Goal: Task Accomplishment & Management: Manage account settings

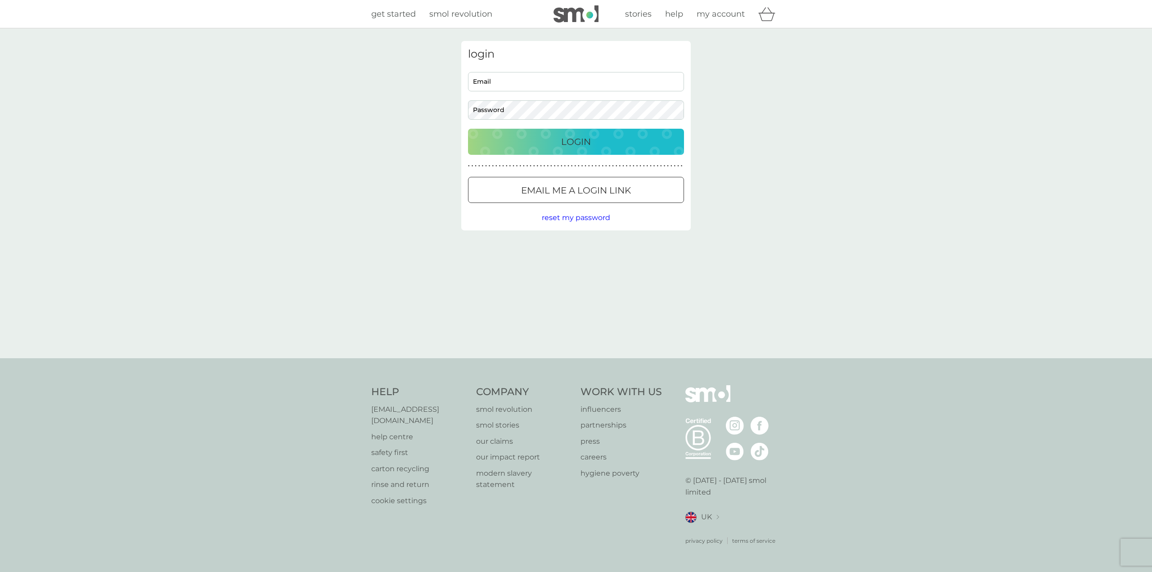
type input "GilbertChivers@hotmail.com"
click at [676, 132] on button "Login" at bounding box center [576, 142] width 216 height 26
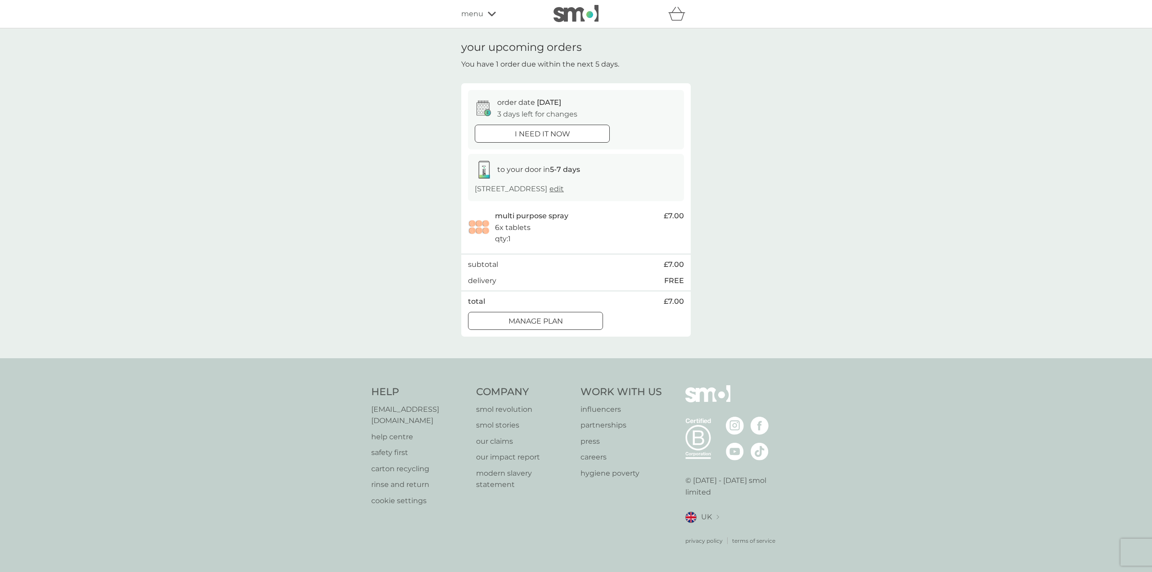
click at [566, 316] on div "Manage plan" at bounding box center [536, 322] width 134 height 12
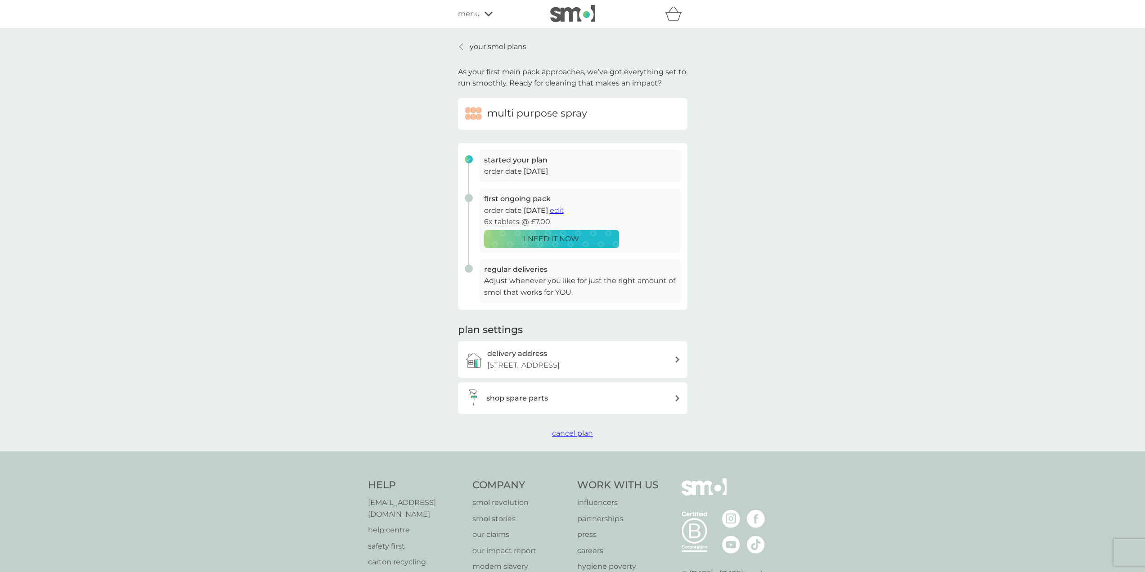
click at [564, 214] on span "edit" at bounding box center [557, 210] width 14 height 9
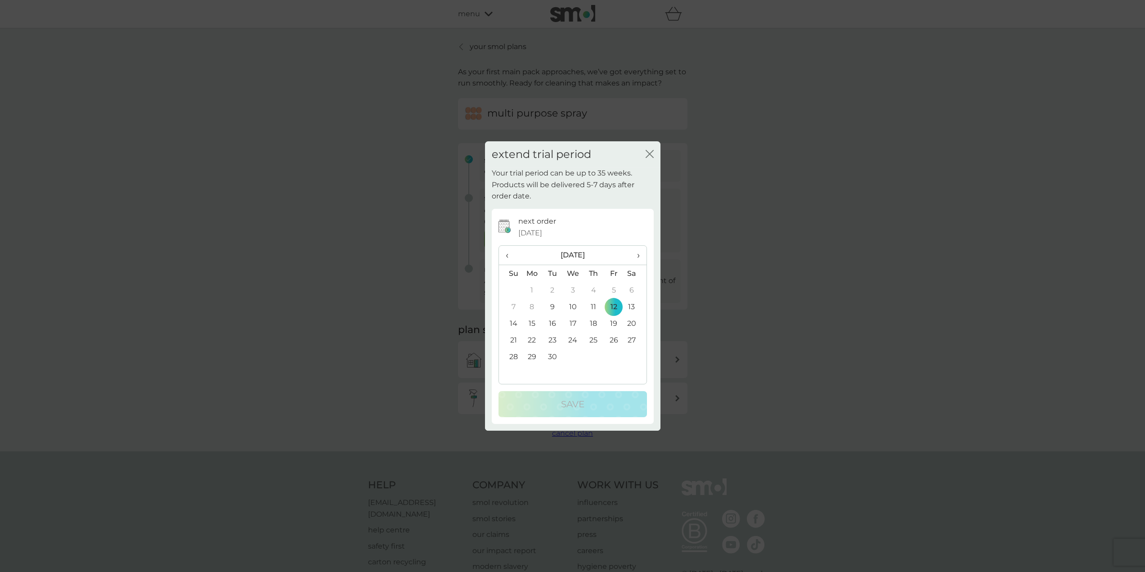
click at [636, 257] on span "›" at bounding box center [635, 255] width 9 height 19
click at [534, 289] on td "1" at bounding box center [532, 290] width 21 height 17
click at [594, 400] on div "Save" at bounding box center [573, 404] width 131 height 14
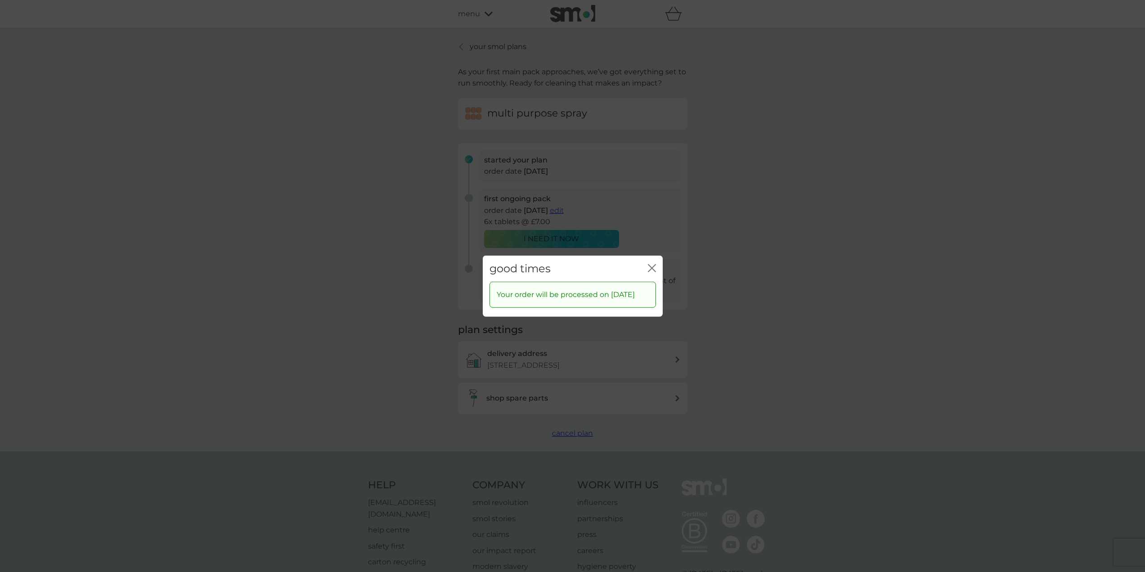
click at [651, 264] on icon "close" at bounding box center [651, 267] width 4 height 7
